Goal: Check status: Check status

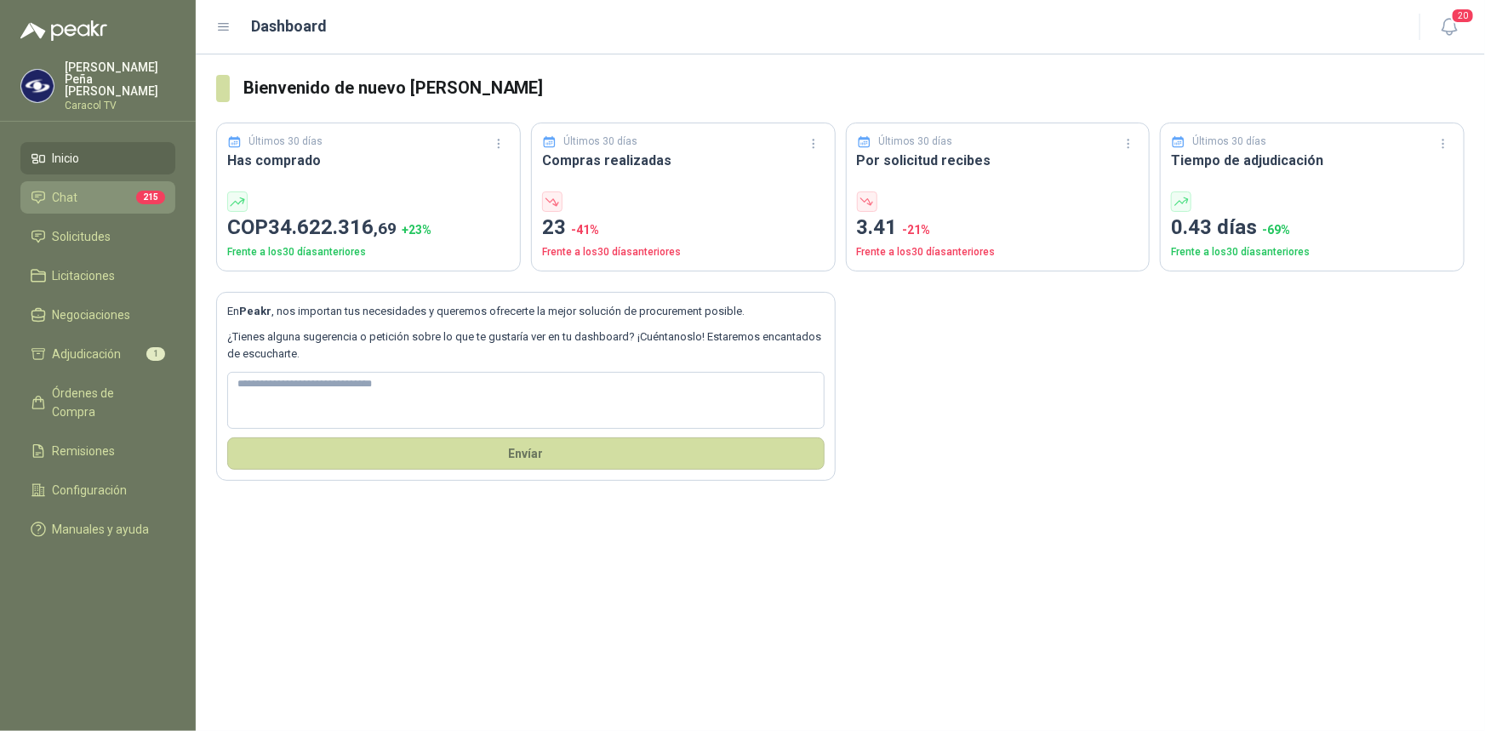
click at [68, 188] on span "Chat" at bounding box center [66, 197] width 26 height 19
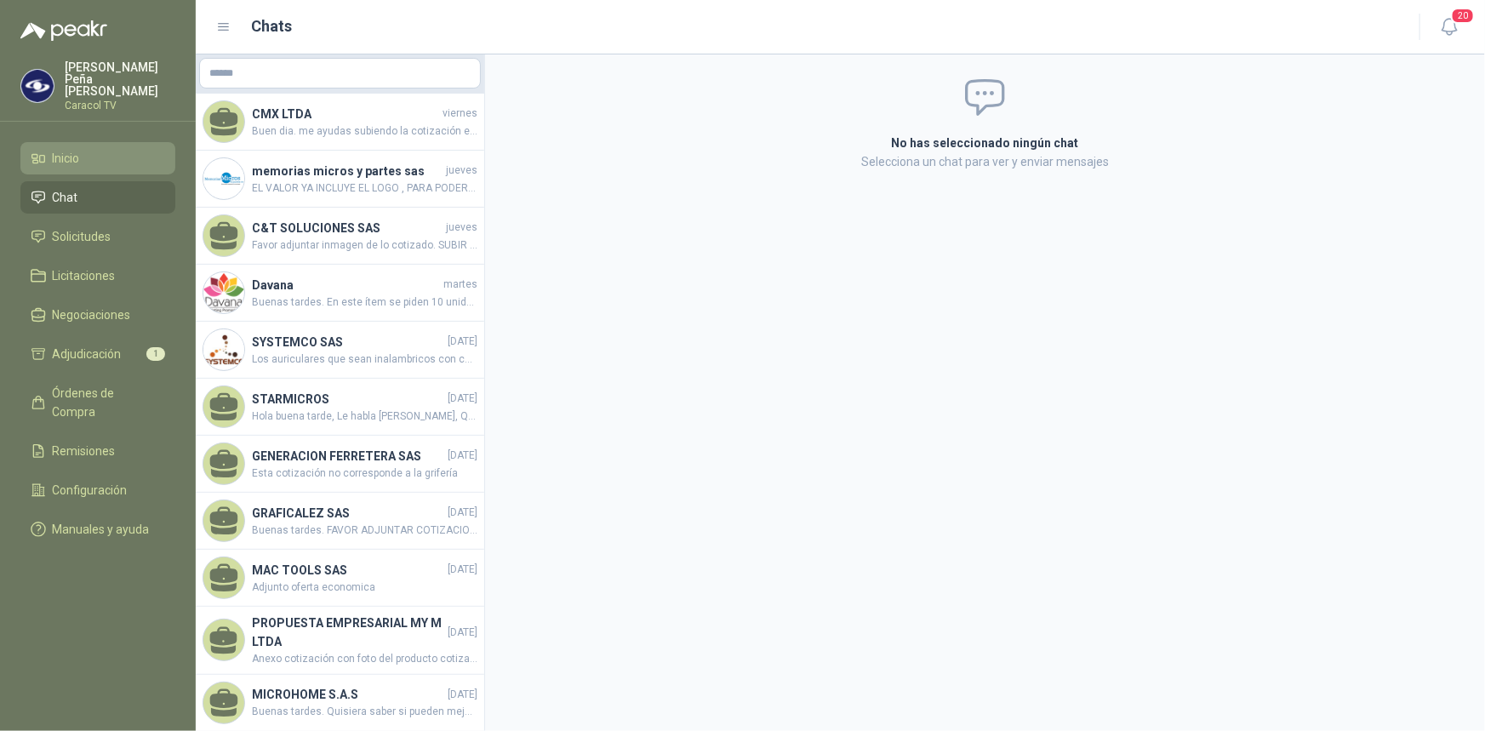
click at [54, 149] on span "Inicio" at bounding box center [66, 158] width 27 height 19
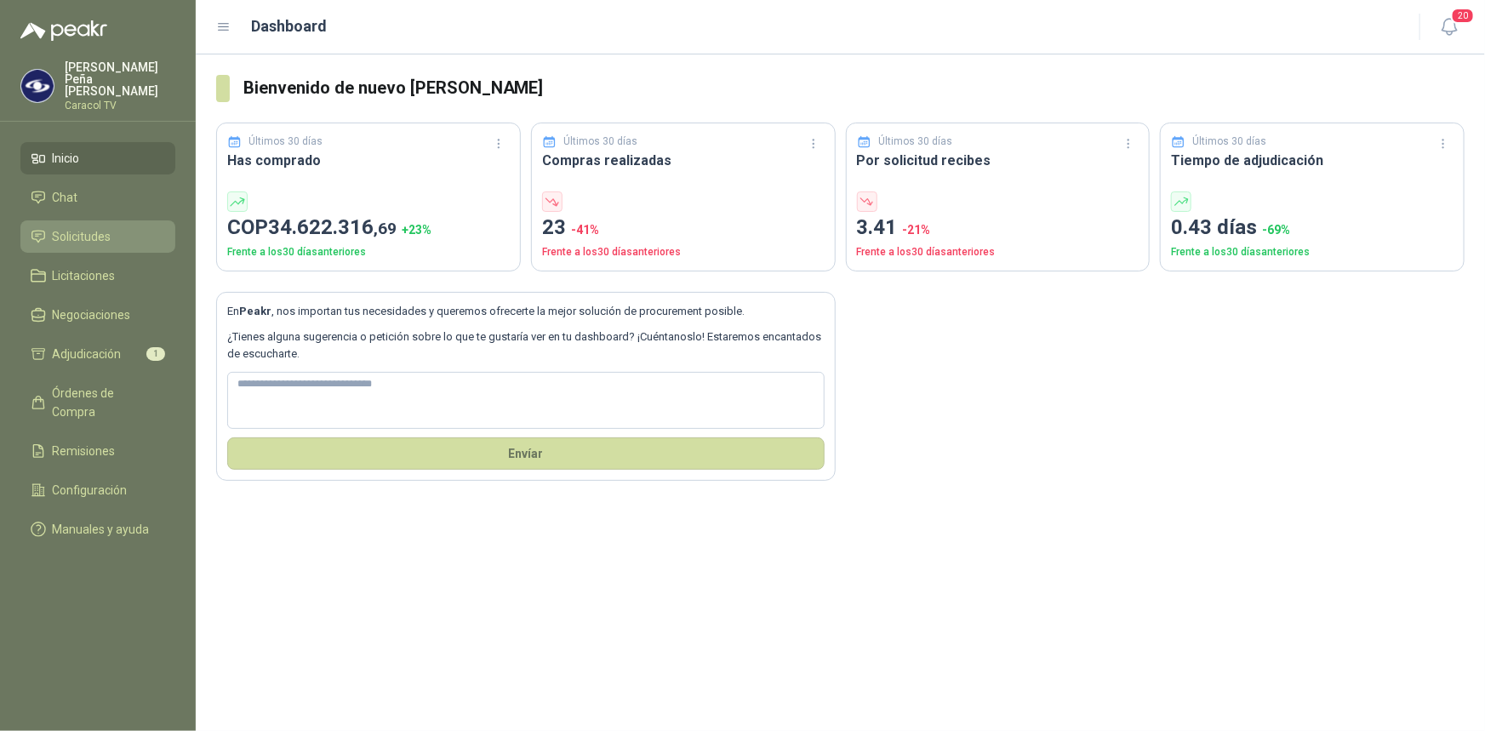
click at [90, 227] on span "Solicitudes" at bounding box center [82, 236] width 59 height 19
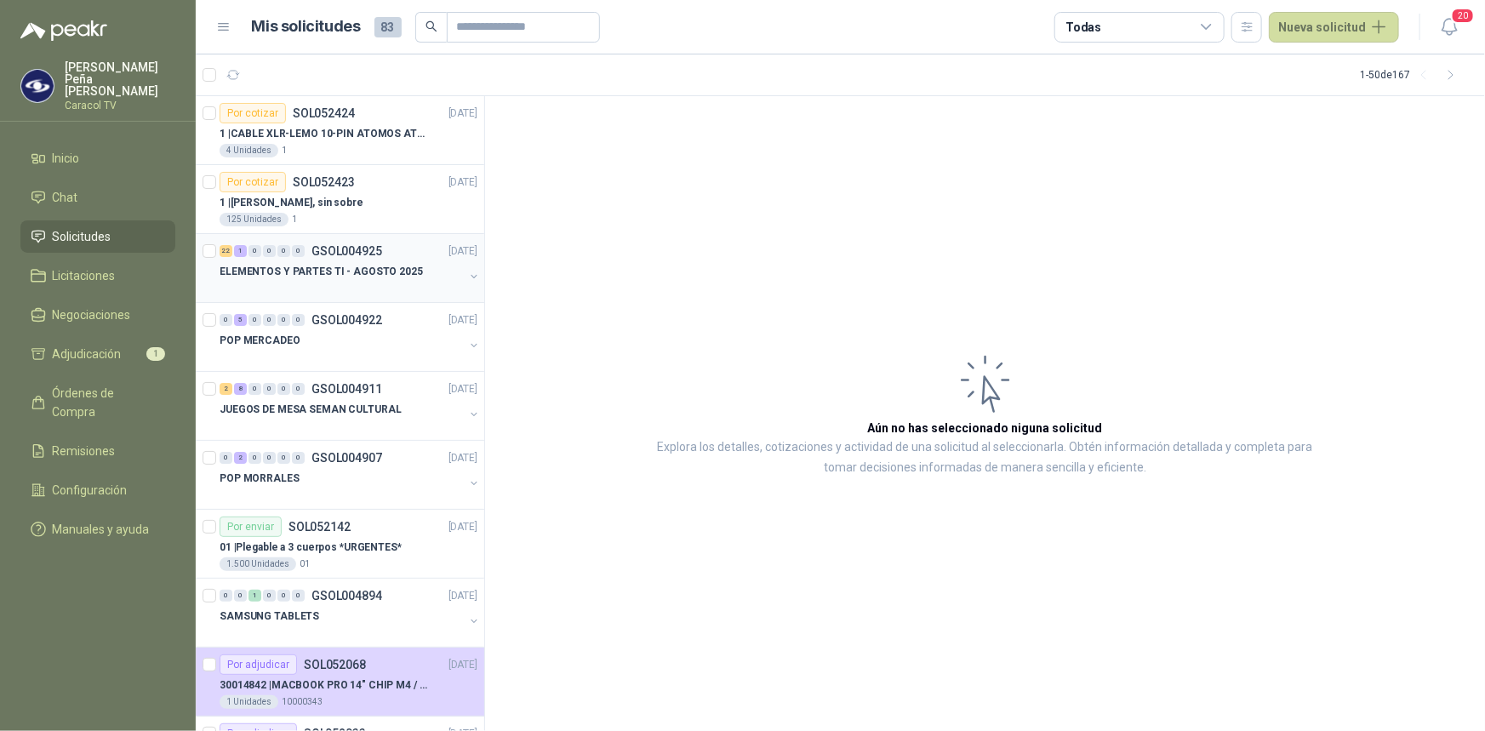
click at [355, 265] on p "ELEMENTOS Y PARTES TI - AGOSTO 2025" at bounding box center [321, 272] width 203 height 16
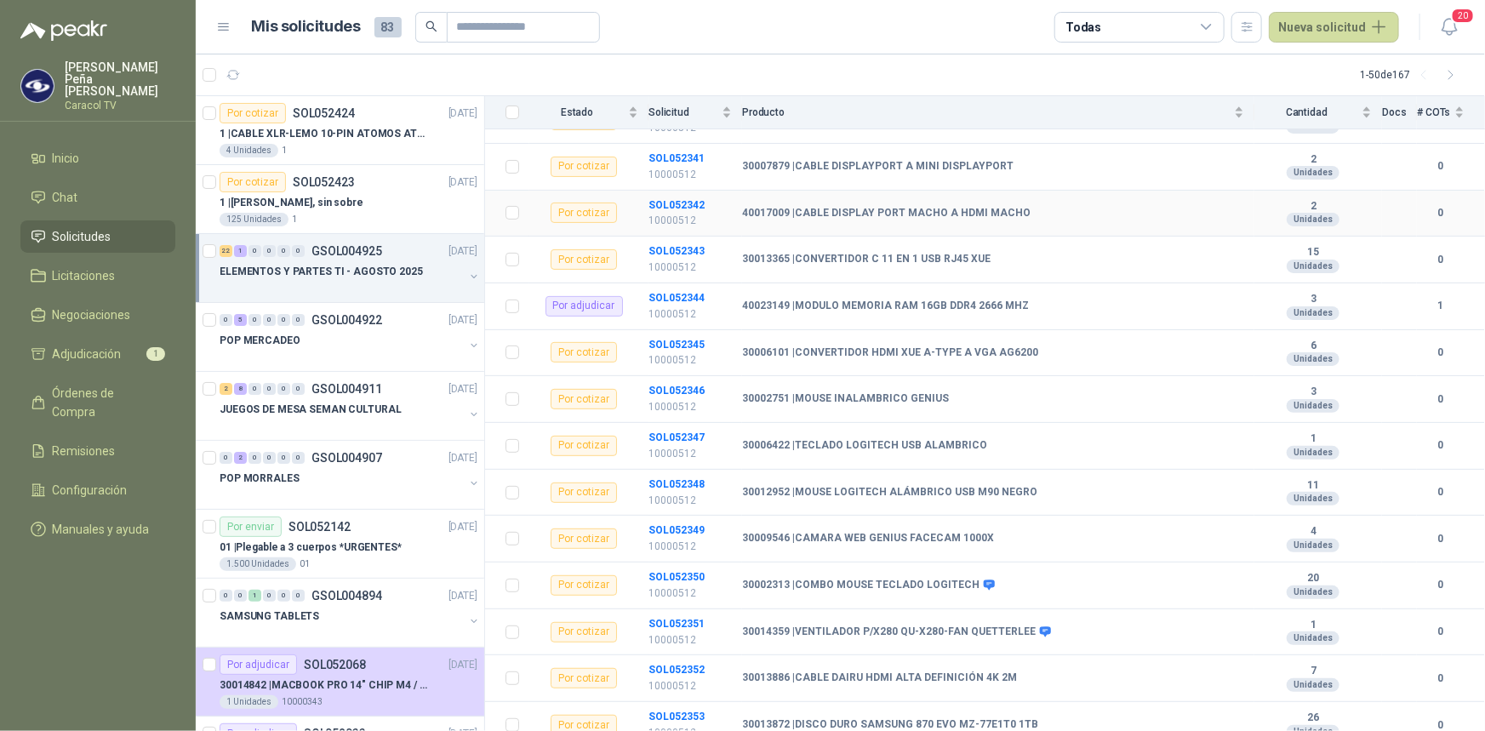
scroll to position [231, 0]
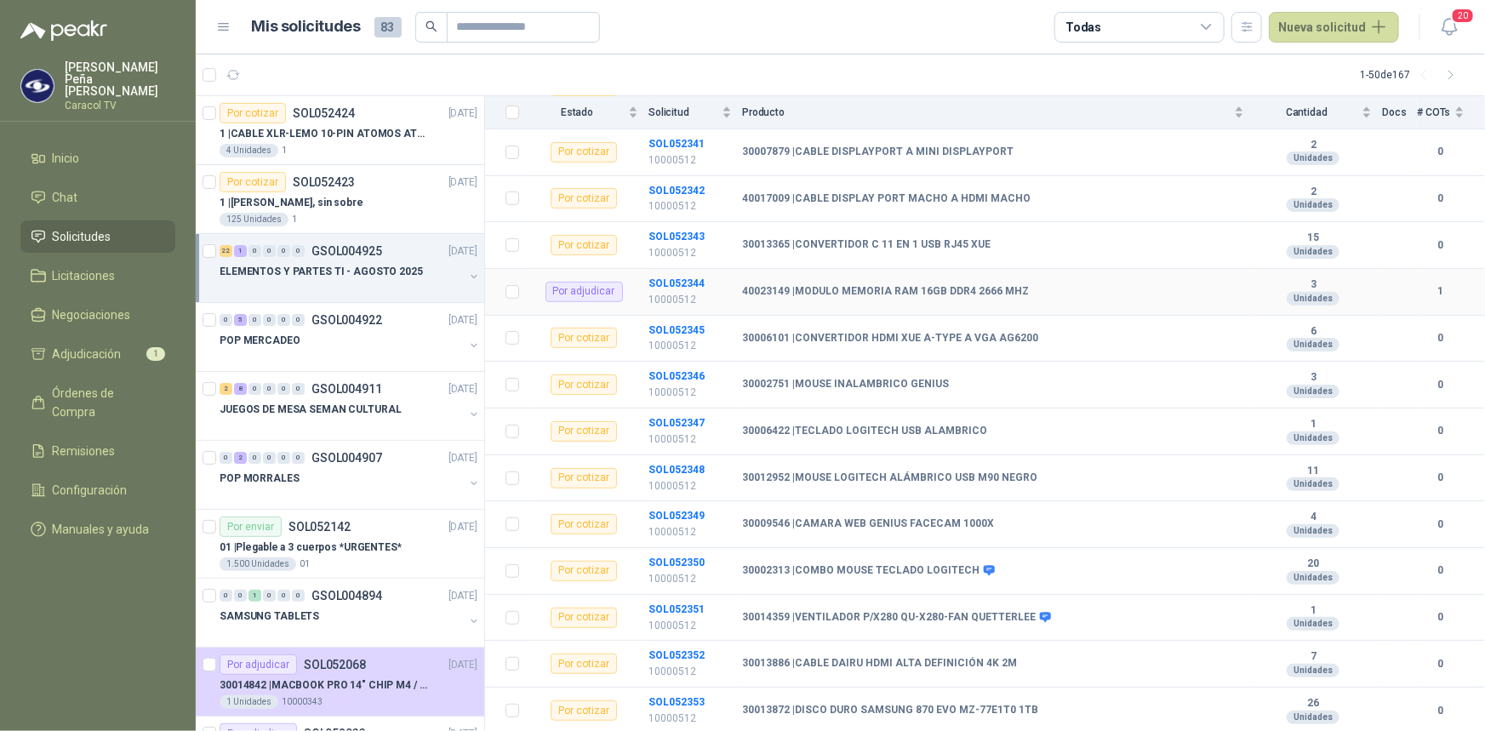
click at [574, 288] on div "Por adjudicar" at bounding box center [583, 292] width 77 height 20
click at [826, 285] on b "40023149 | MODULO MEMORIA RAM 16GB DDR4 2666 MHZ" at bounding box center [885, 292] width 287 height 14
click at [659, 280] on b "SOL052344" at bounding box center [676, 283] width 56 height 12
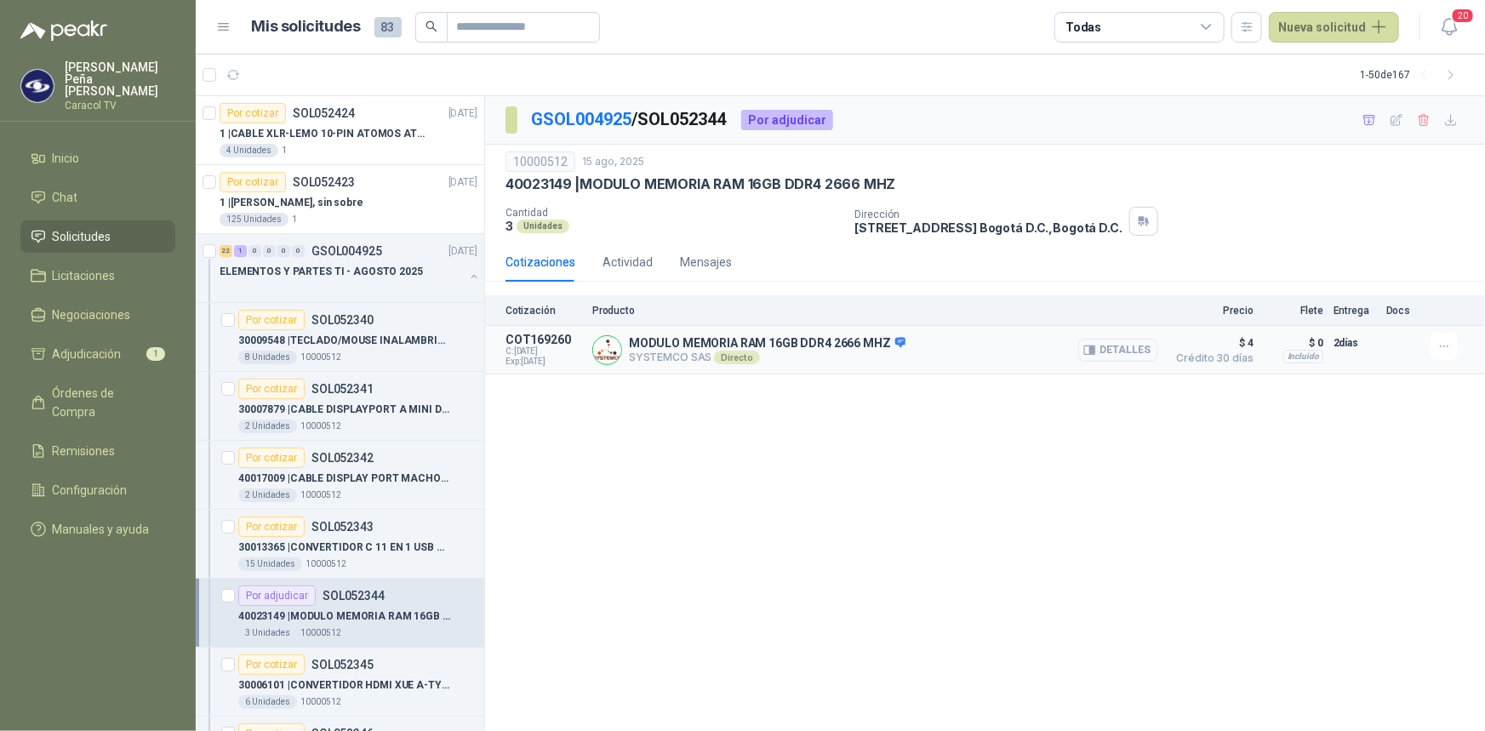
click at [1123, 345] on button "Detalles" at bounding box center [1118, 350] width 80 height 23
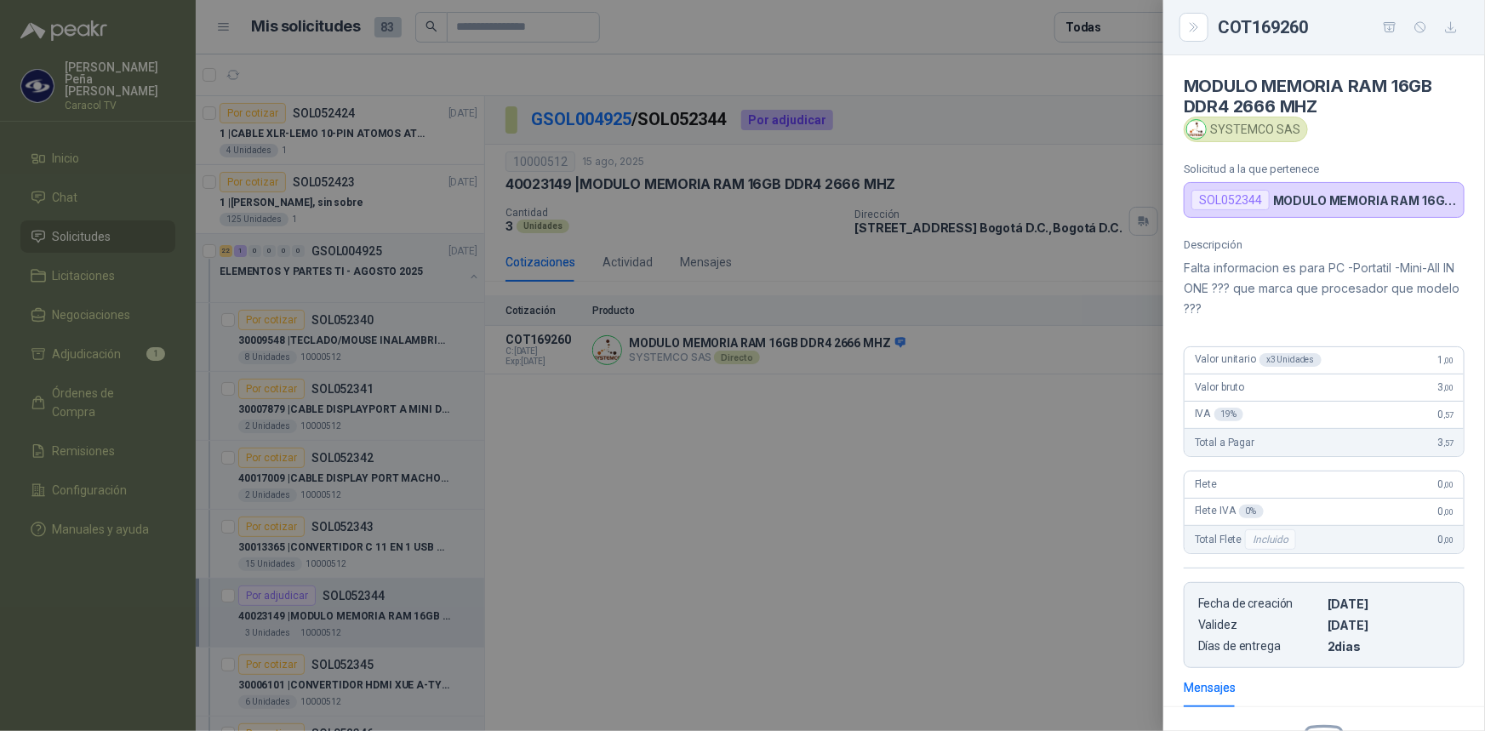
click at [896, 463] on div at bounding box center [742, 365] width 1485 height 731
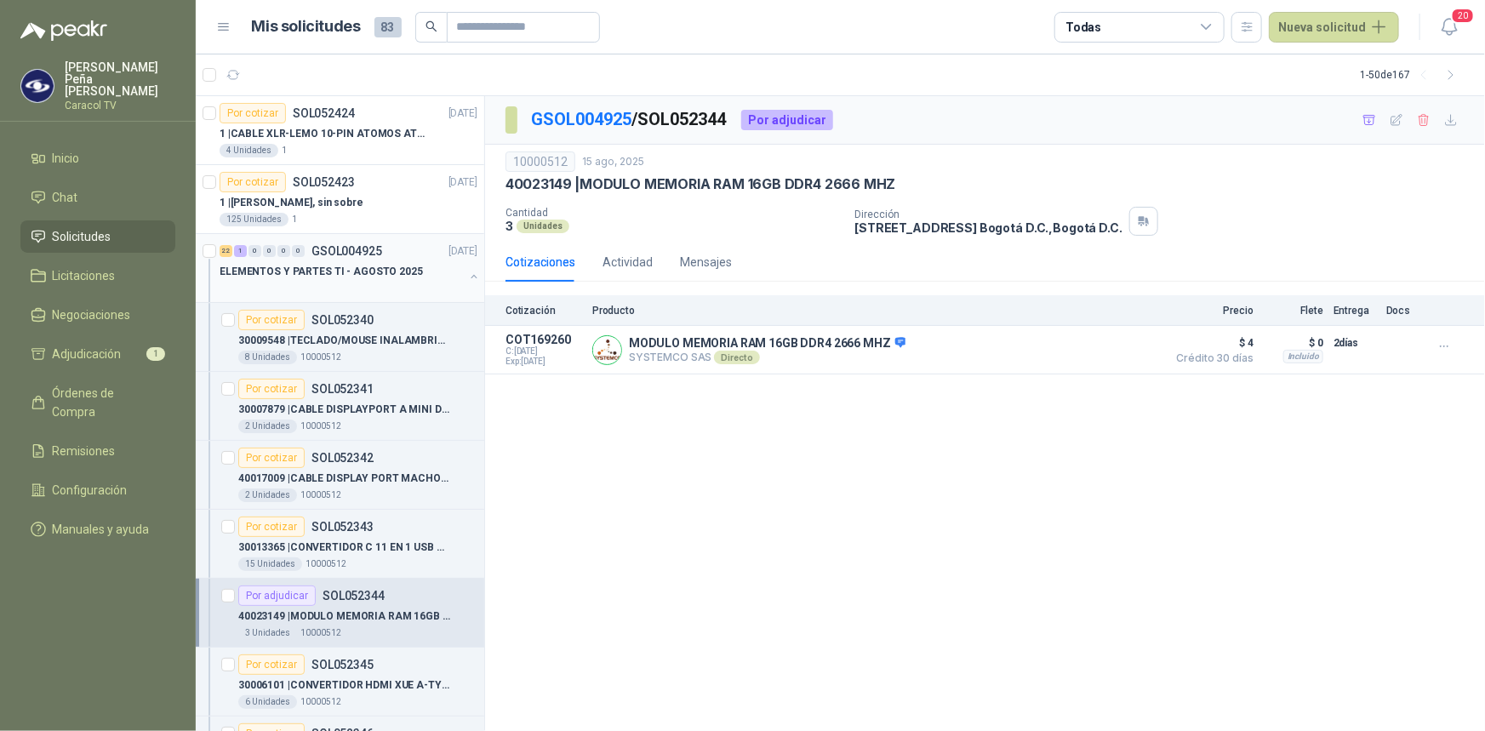
click at [374, 245] on p "GSOL004925" at bounding box center [346, 251] width 71 height 12
